Goal: Navigation & Orientation: Find specific page/section

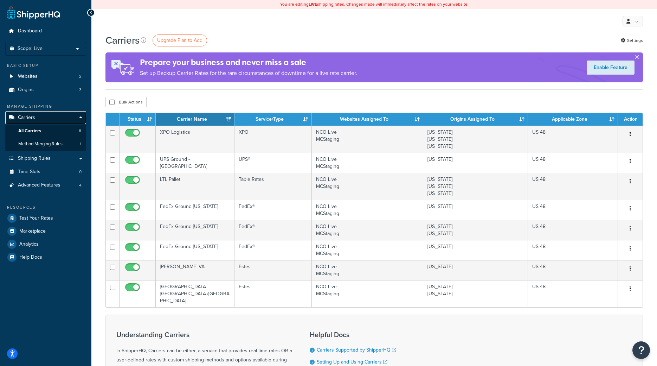
click at [53, 114] on link "Carriers" at bounding box center [45, 117] width 81 height 13
click at [54, 131] on link "All Carriers 8" at bounding box center [45, 130] width 81 height 13
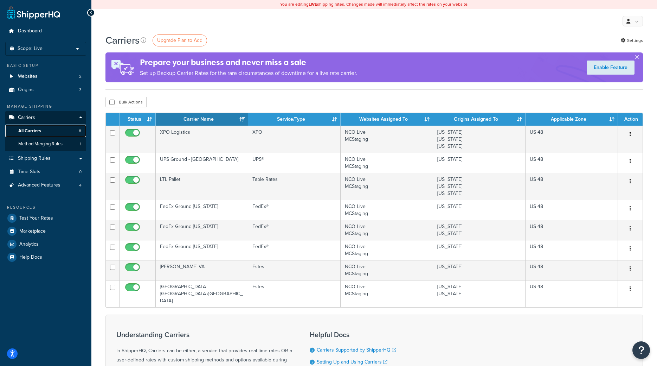
click at [28, 132] on span "All Carriers" at bounding box center [29, 131] width 23 height 6
click at [44, 161] on span "Shipping Rules" at bounding box center [34, 158] width 33 height 6
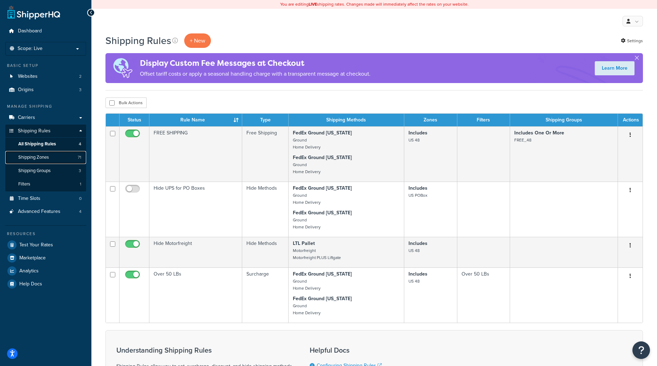
click at [47, 160] on span "Shipping Zones" at bounding box center [33, 157] width 31 height 6
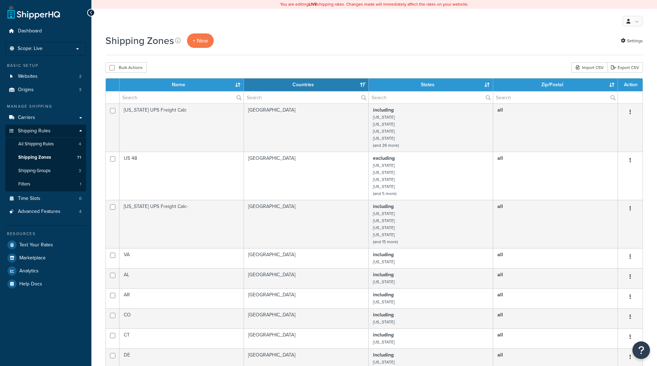
select select "15"
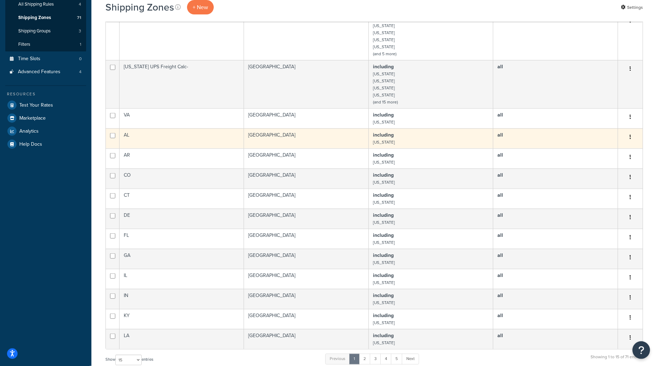
scroll to position [179, 0]
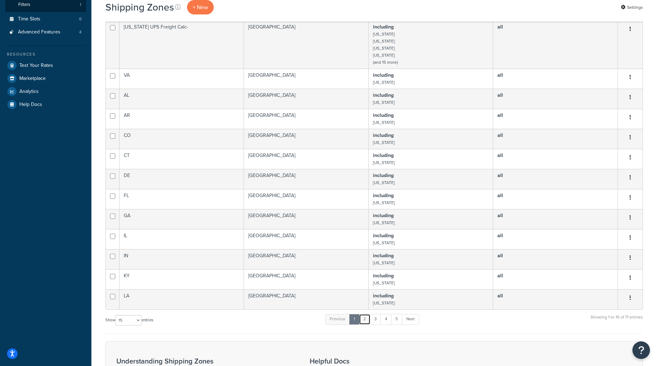
click at [366, 321] on link "2" at bounding box center [365, 319] width 12 height 11
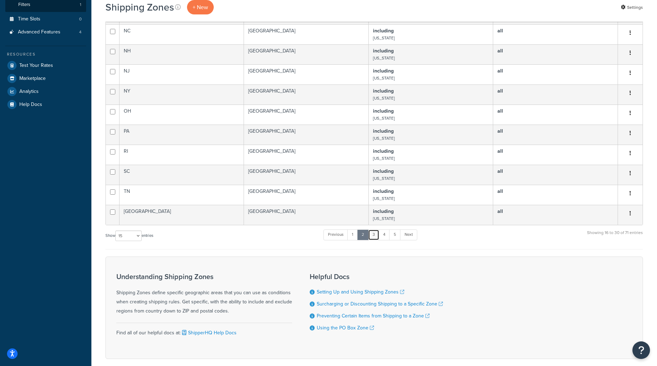
click at [373, 235] on link "3" at bounding box center [373, 234] width 11 height 11
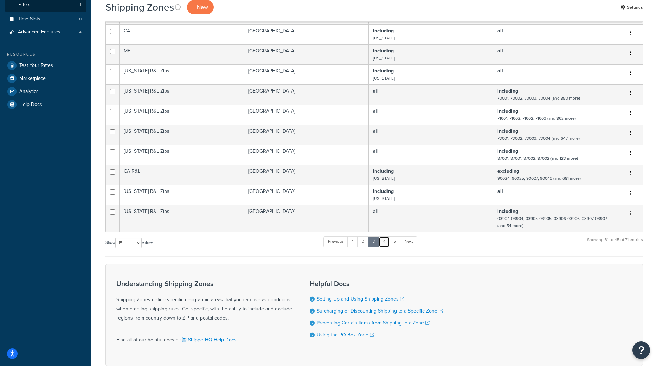
click at [383, 244] on link "4" at bounding box center [384, 241] width 11 height 11
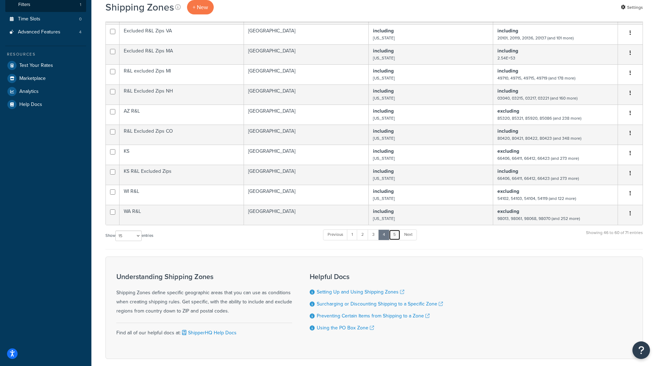
click at [395, 234] on link "5" at bounding box center [395, 234] width 12 height 11
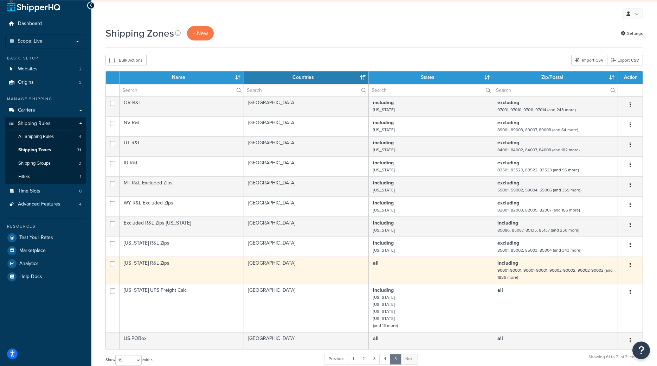
scroll to position [0, 0]
